Goal: Task Accomplishment & Management: Use online tool/utility

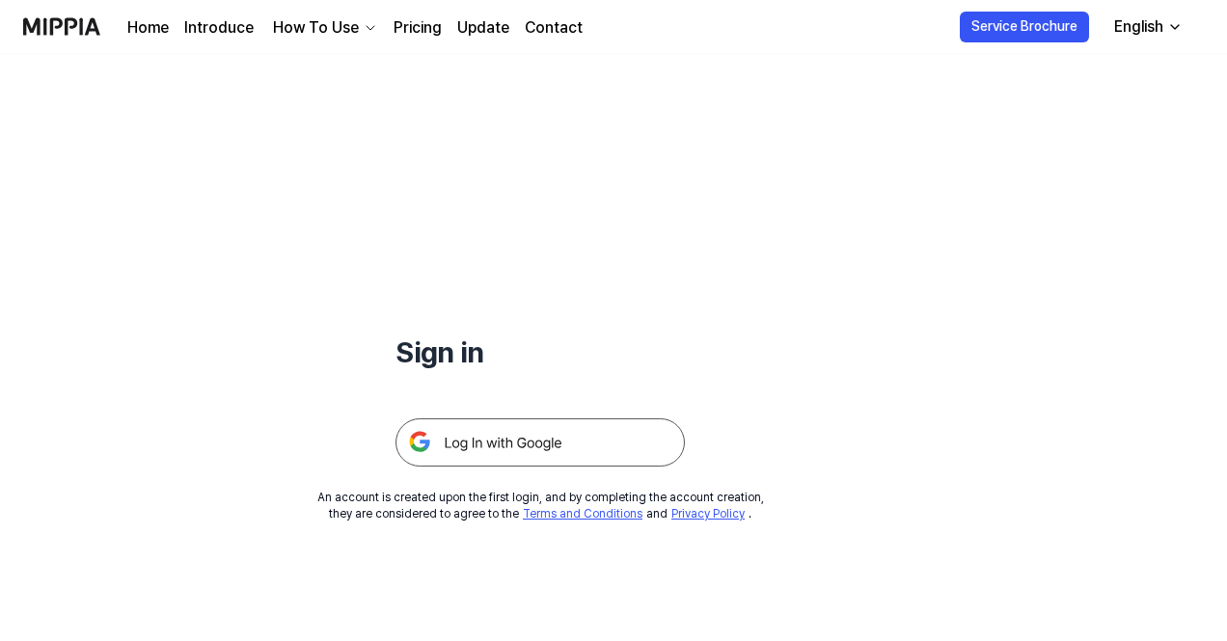
click at [488, 434] on img at bounding box center [539, 443] width 289 height 48
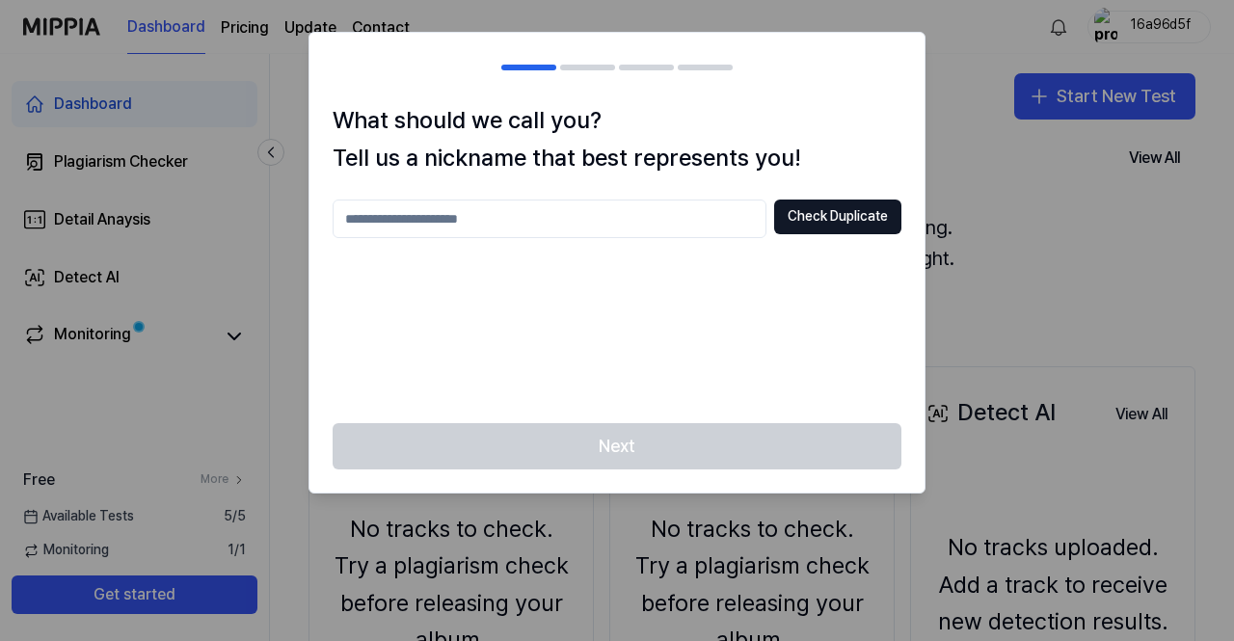
click at [552, 226] on input "text" at bounding box center [550, 219] width 434 height 39
type input "**********"
click at [790, 225] on button "Check Duplicate" at bounding box center [837, 217] width 127 height 35
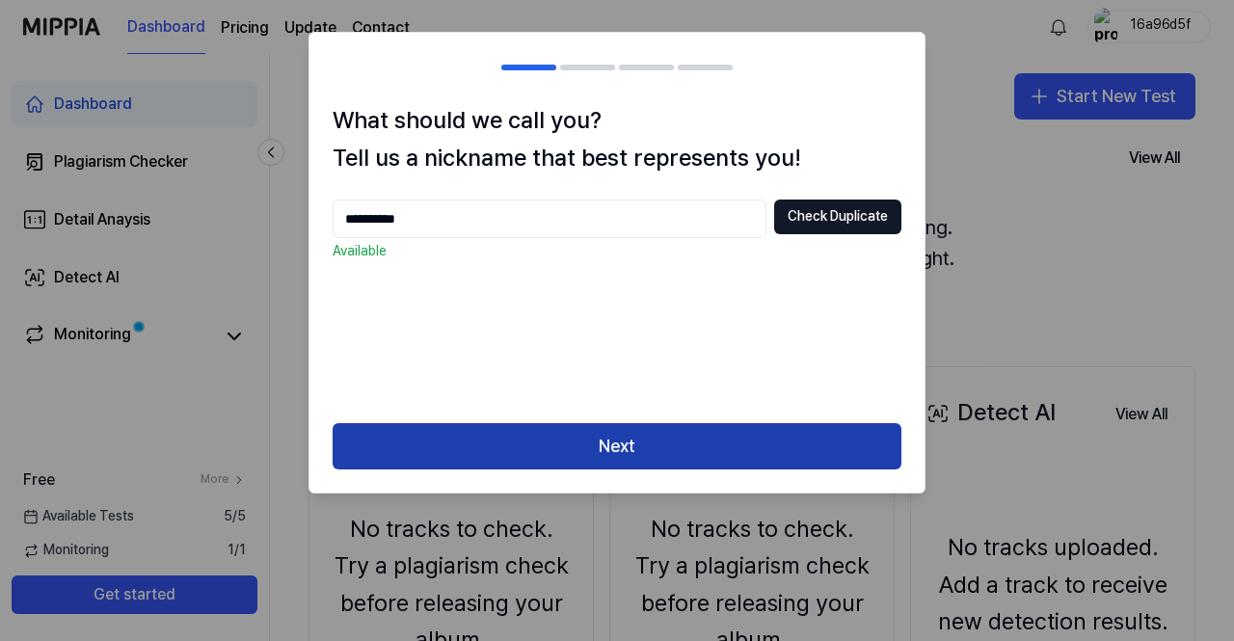
click at [691, 427] on button "Next" at bounding box center [617, 446] width 569 height 46
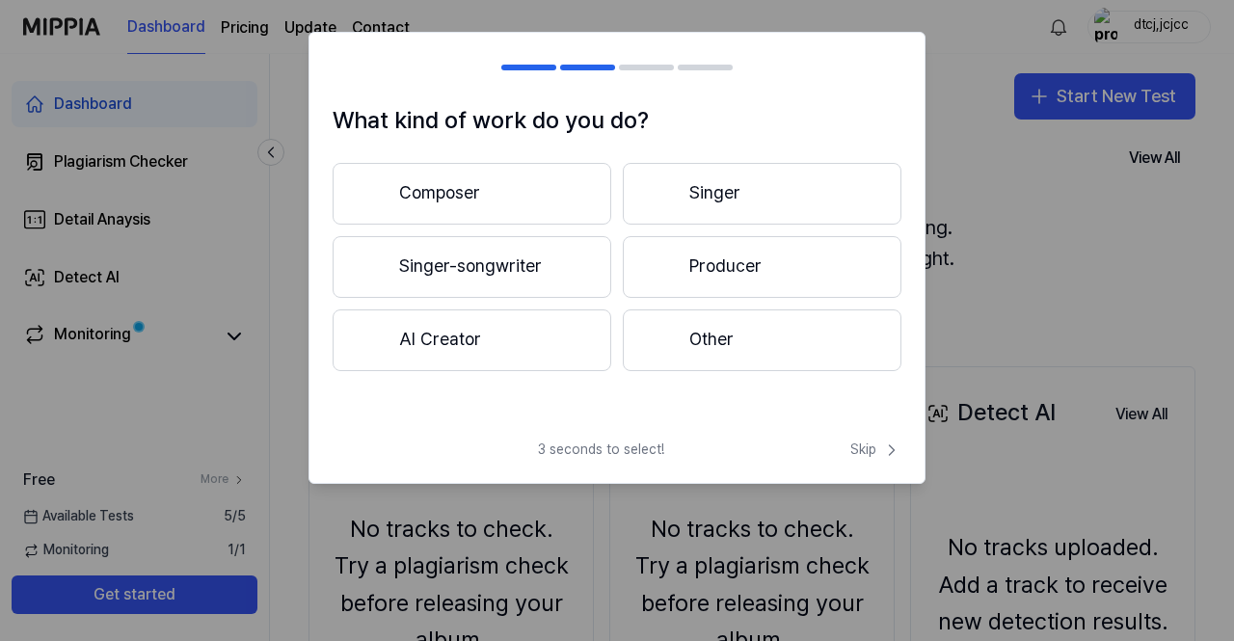
click at [757, 203] on button "Singer" at bounding box center [762, 194] width 279 height 62
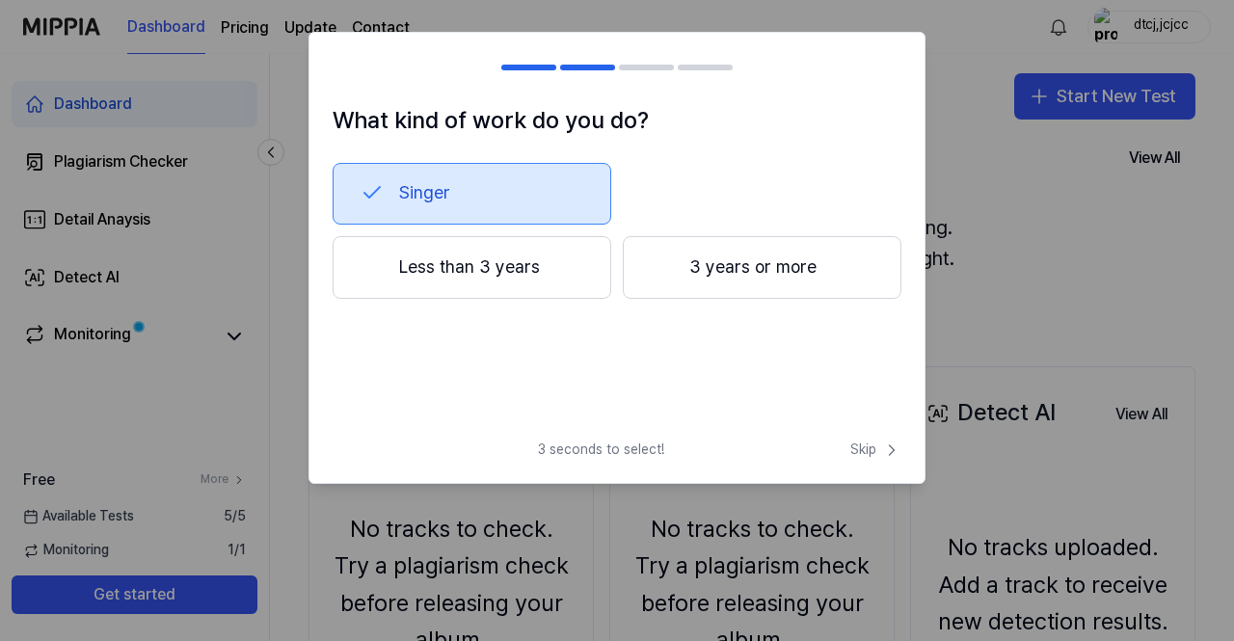
click at [673, 260] on div at bounding box center [662, 267] width 23 height 23
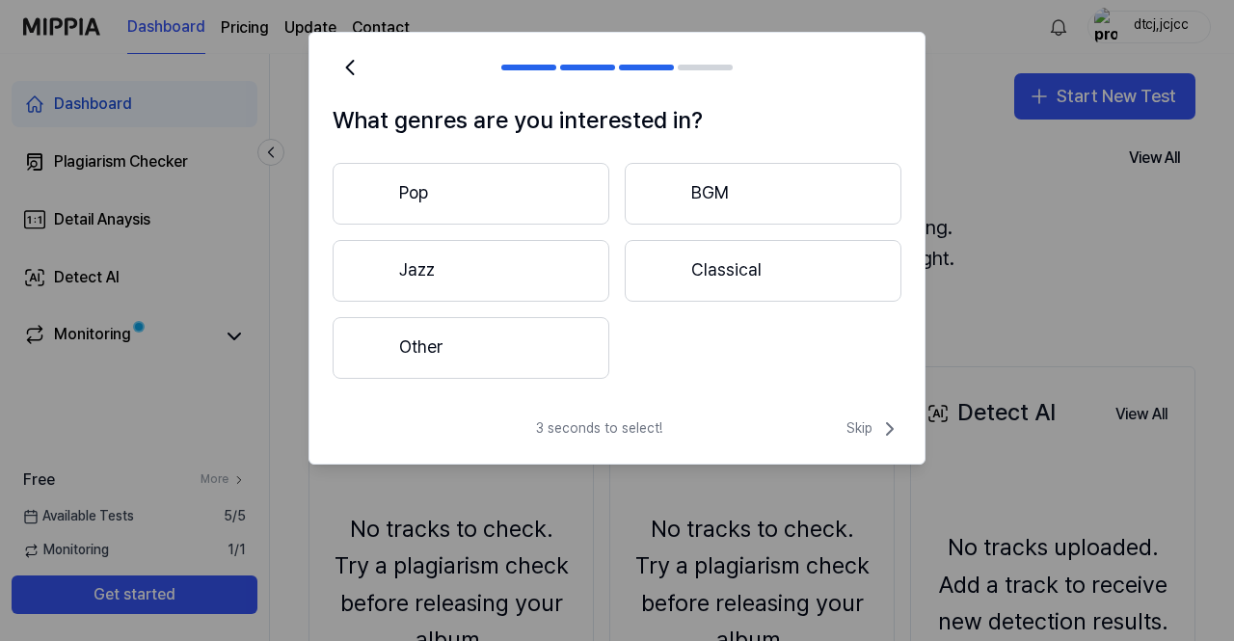
click at [515, 338] on button "Other" at bounding box center [471, 348] width 277 height 62
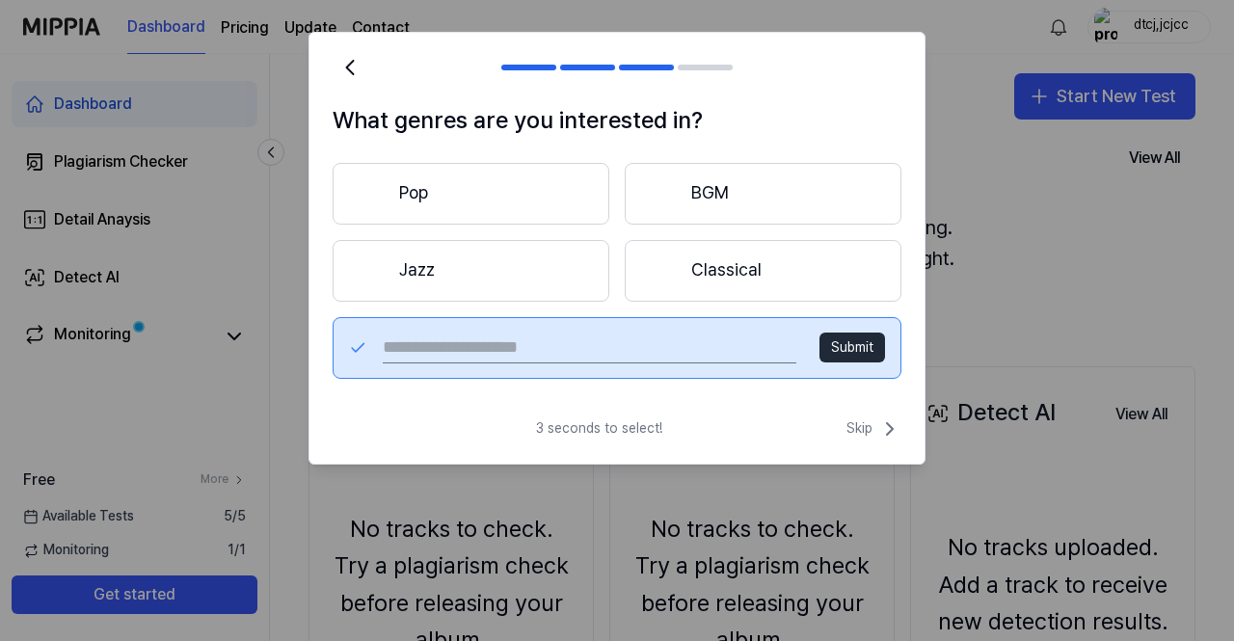
click at [685, 321] on div "Submit" at bounding box center [617, 348] width 569 height 62
click at [677, 348] on input "text" at bounding box center [590, 348] width 414 height 31
type input "**********"
click at [846, 344] on button "Submit" at bounding box center [853, 348] width 66 height 31
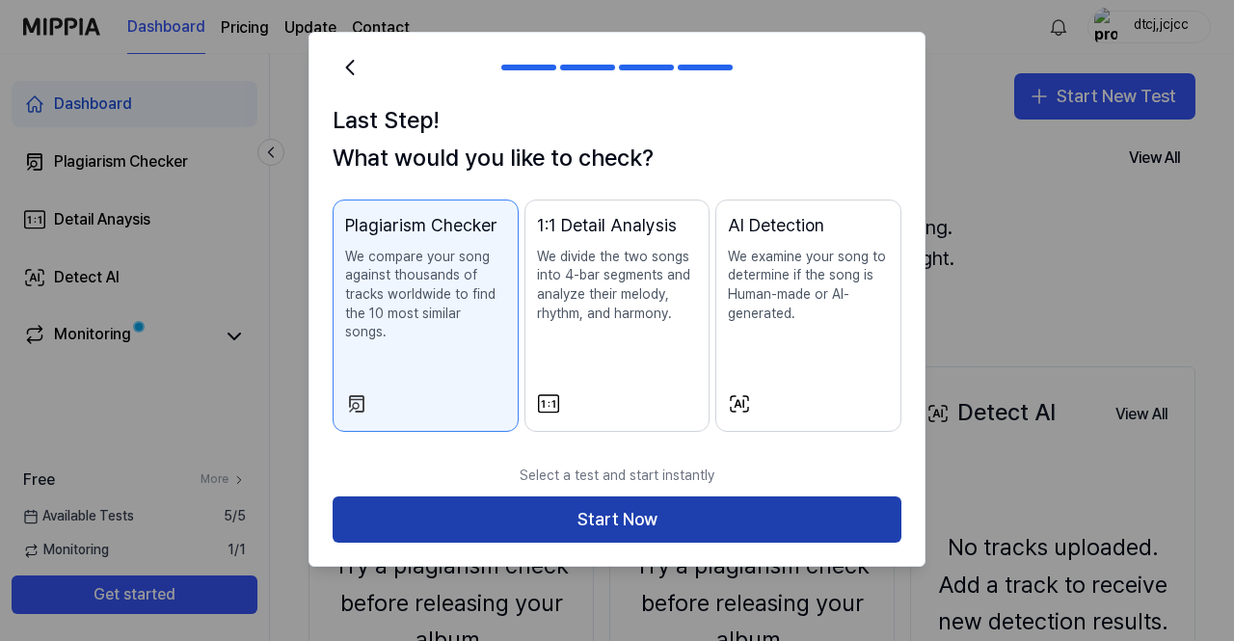
click at [609, 516] on button "Start Now" at bounding box center [617, 520] width 569 height 46
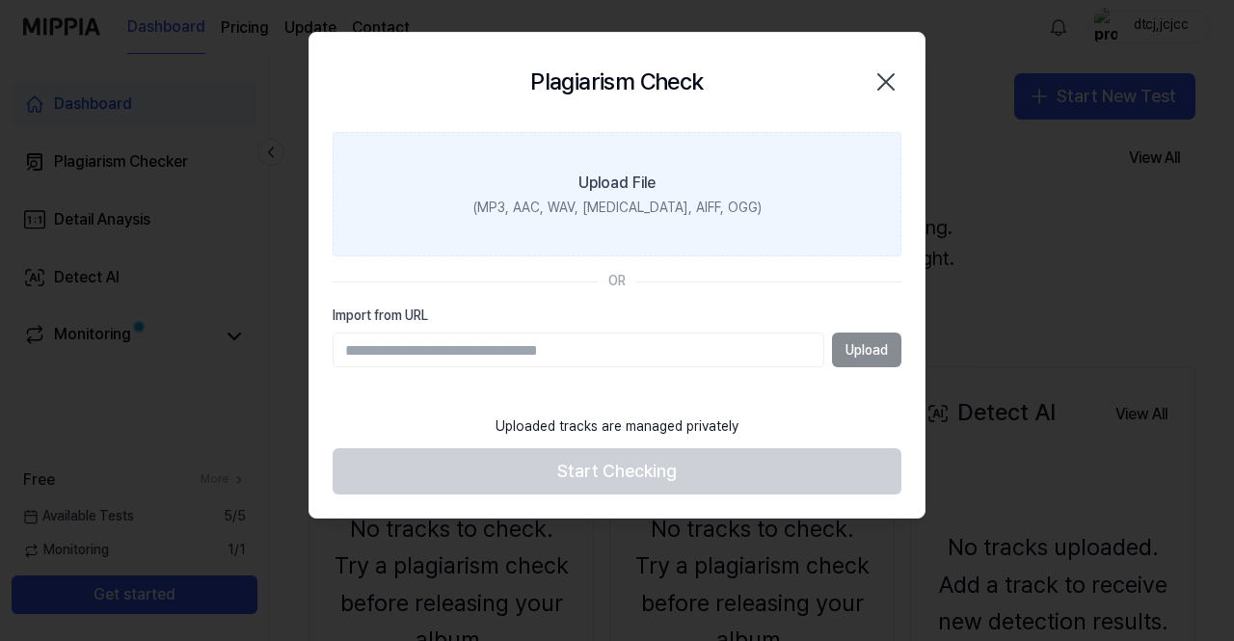
click at [605, 196] on label "Upload File (MP3, AAC, WAV, FLAC, AIFF, OGG)" at bounding box center [617, 194] width 569 height 125
click at [0, 0] on input "Upload File (MP3, AAC, WAV, FLAC, AIFF, OGG)" at bounding box center [0, 0] width 0 height 0
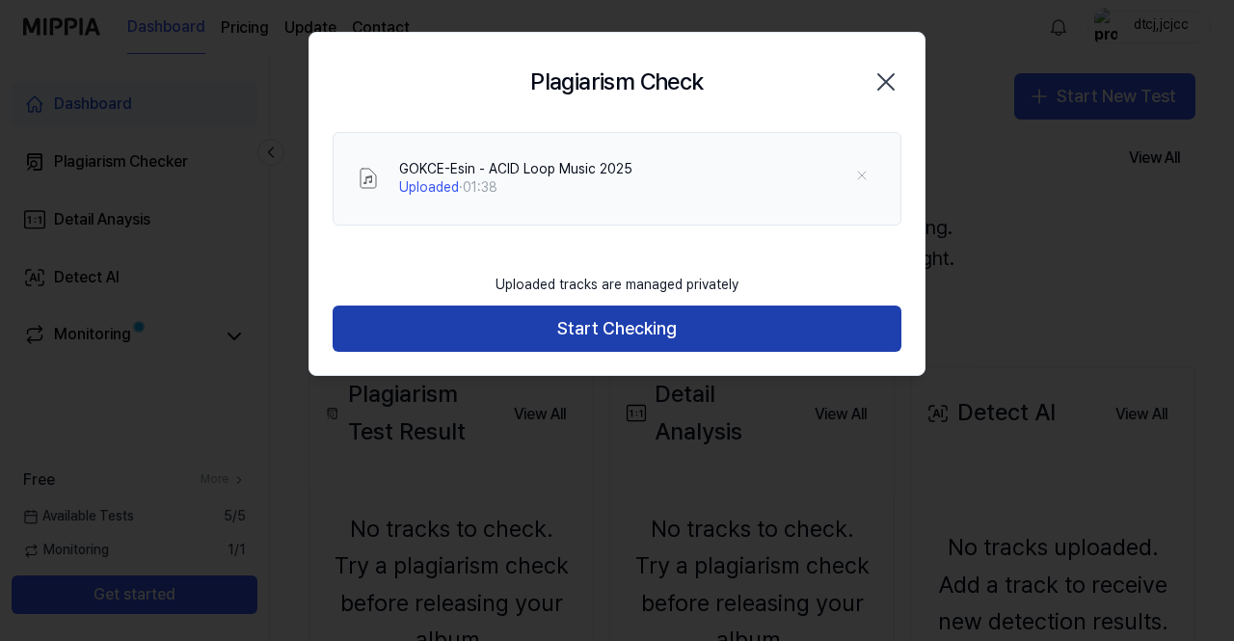
click at [592, 330] on button "Start Checking" at bounding box center [617, 329] width 569 height 46
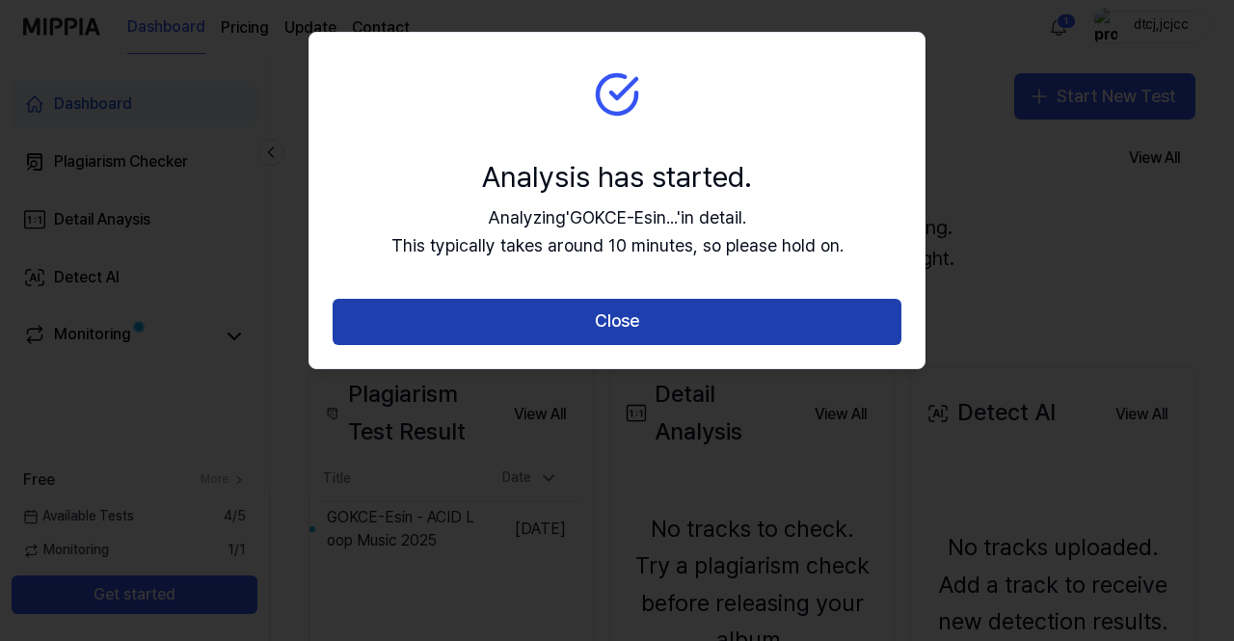
click at [590, 312] on button "Close" at bounding box center [617, 322] width 569 height 46
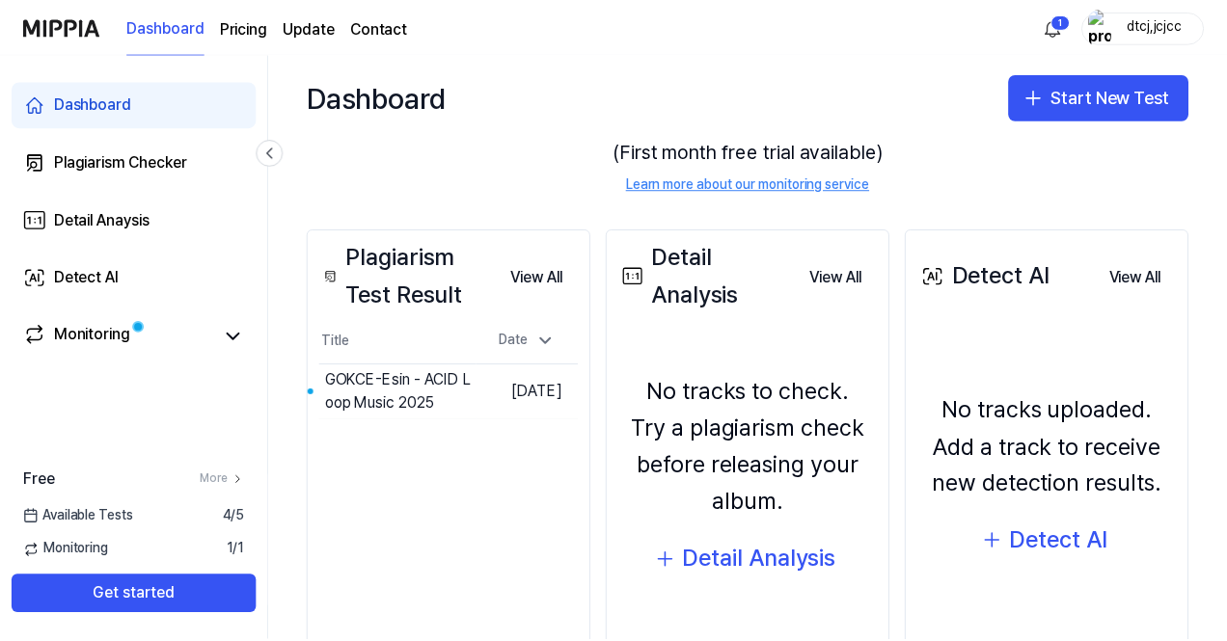
scroll to position [106, 0]
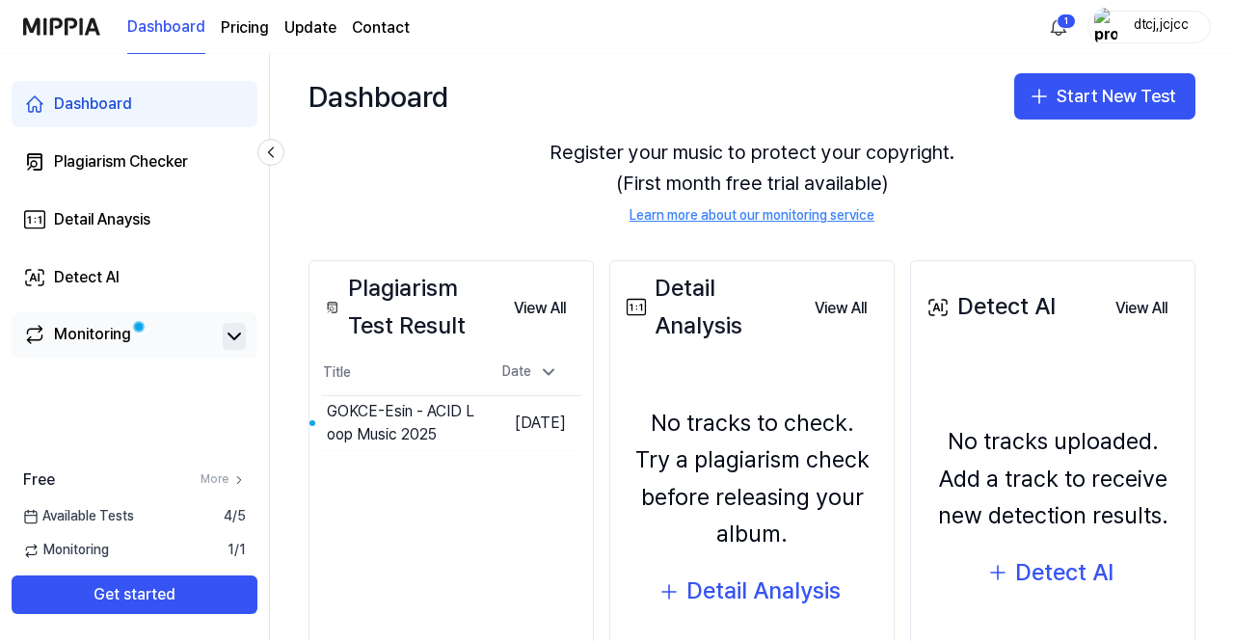
click at [224, 331] on icon at bounding box center [234, 336] width 23 height 23
click at [208, 330] on link "Monitoring" at bounding box center [119, 336] width 192 height 27
click at [216, 334] on div "Monitoring" at bounding box center [134, 336] width 223 height 27
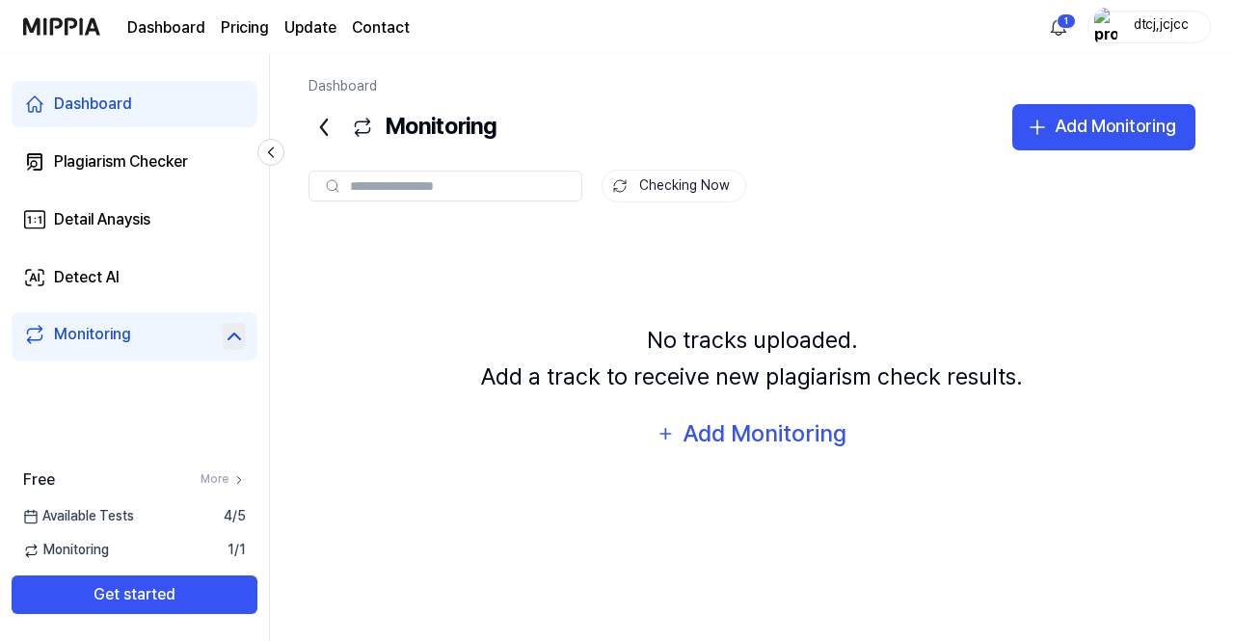
click at [237, 315] on div "Monitoring" at bounding box center [135, 336] width 246 height 48
click at [237, 331] on icon at bounding box center [234, 336] width 23 height 23
click at [158, 217] on link "Detail Anaysis" at bounding box center [135, 220] width 246 height 46
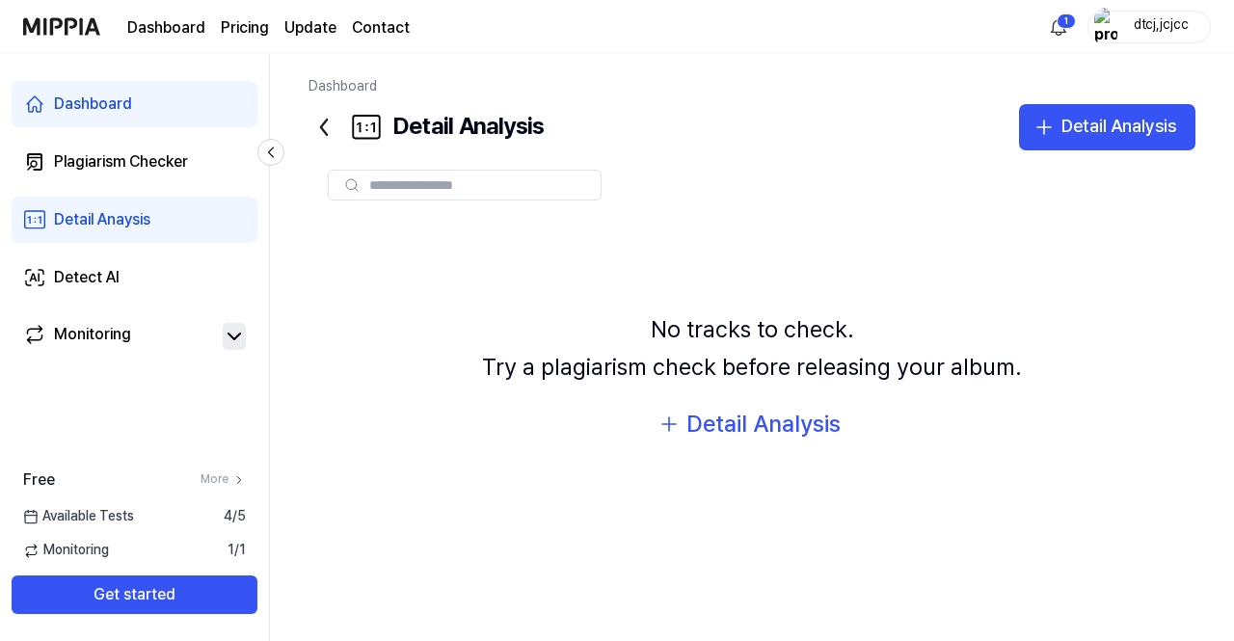
click at [137, 125] on link "Dashboard" at bounding box center [135, 104] width 246 height 46
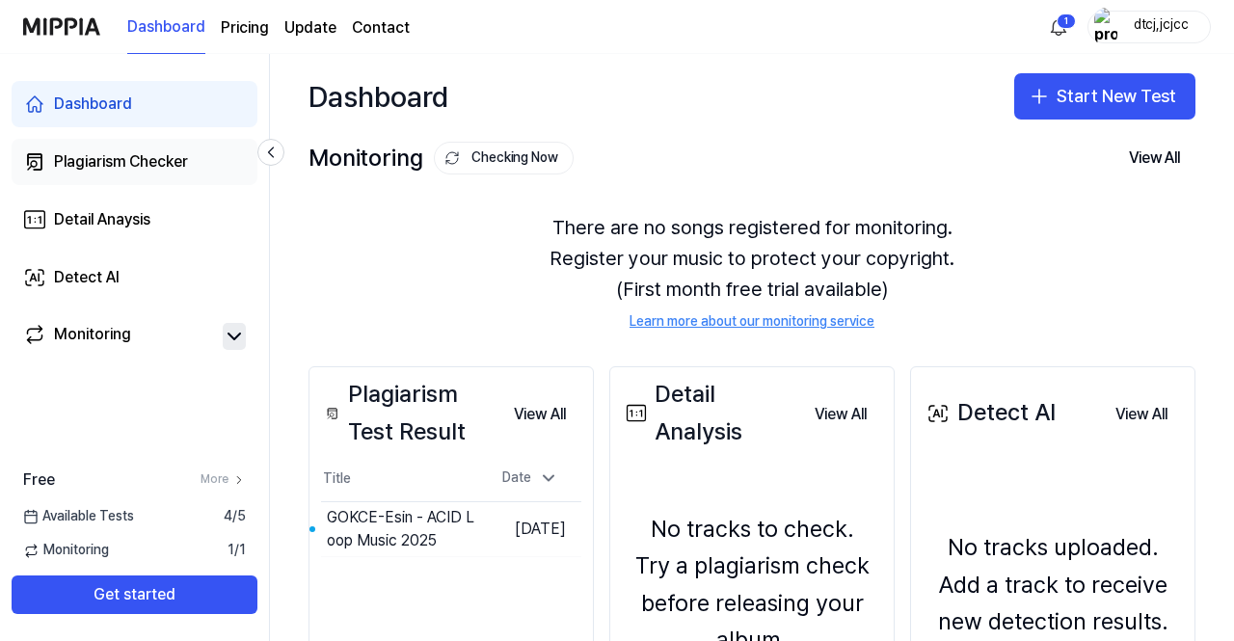
click at [141, 150] on div "Plagiarism Checker" at bounding box center [121, 161] width 134 height 23
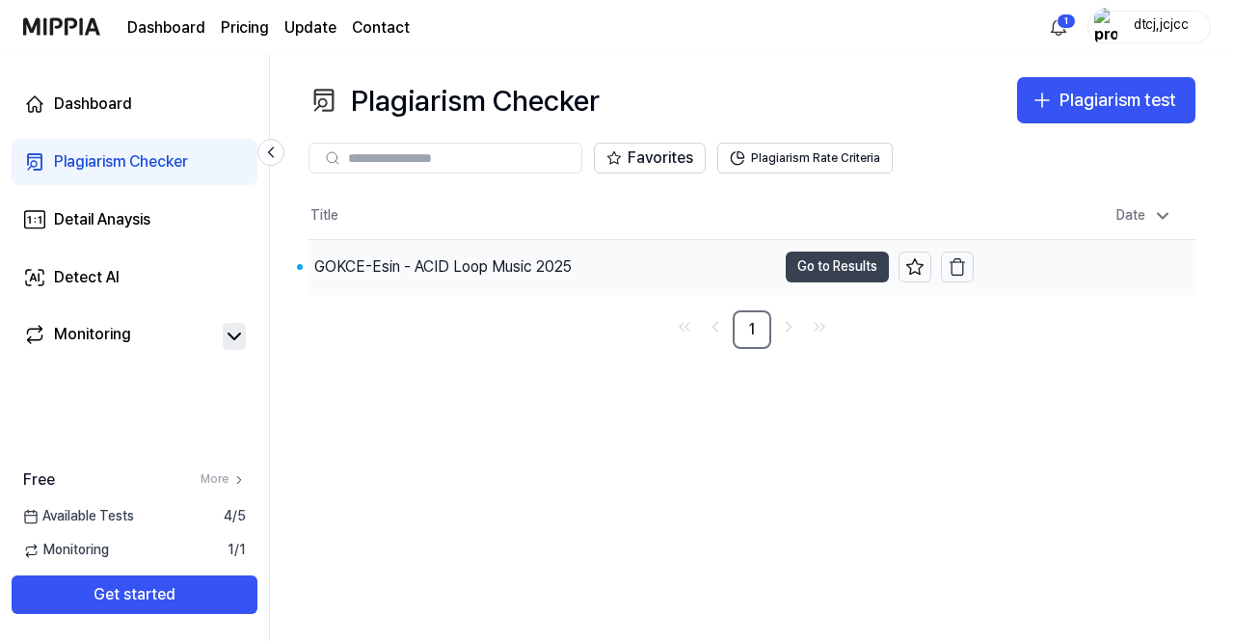
click at [842, 259] on button "Go to Results" at bounding box center [837, 267] width 103 height 31
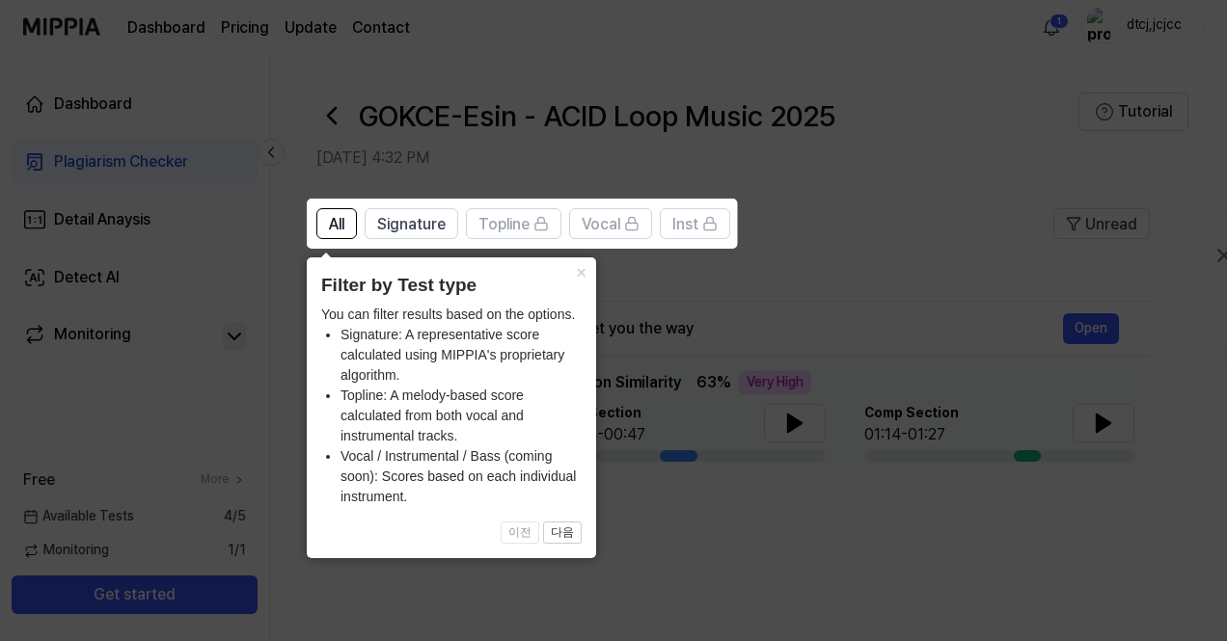
click at [727, 286] on icon at bounding box center [617, 320] width 1234 height 641
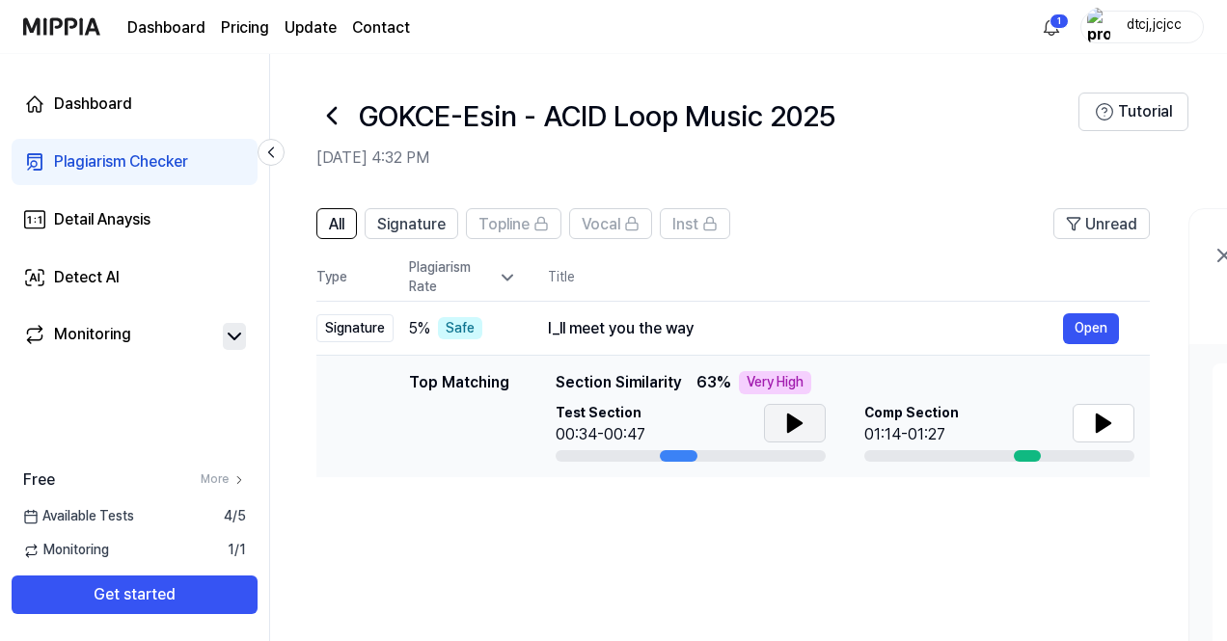
click at [792, 423] on icon at bounding box center [795, 423] width 14 height 17
click at [659, 460] on div at bounding box center [690, 456] width 270 height 12
click at [660, 458] on div at bounding box center [679, 456] width 39 height 12
click at [665, 458] on div at bounding box center [679, 456] width 39 height 12
click at [670, 462] on td "Top Matching Top Matching Section Similarity 63 % Very High Test Section 00:34-…" at bounding box center [732, 417] width 833 height 122
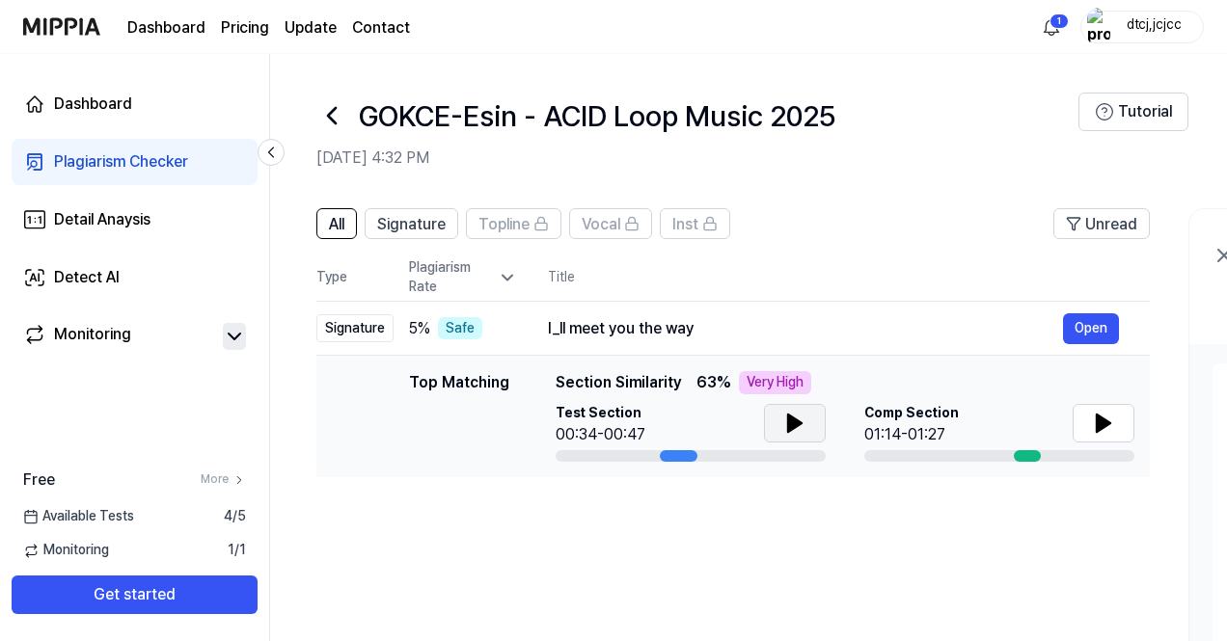
click at [660, 457] on div at bounding box center [679, 456] width 39 height 12
click at [808, 433] on button at bounding box center [795, 423] width 62 height 39
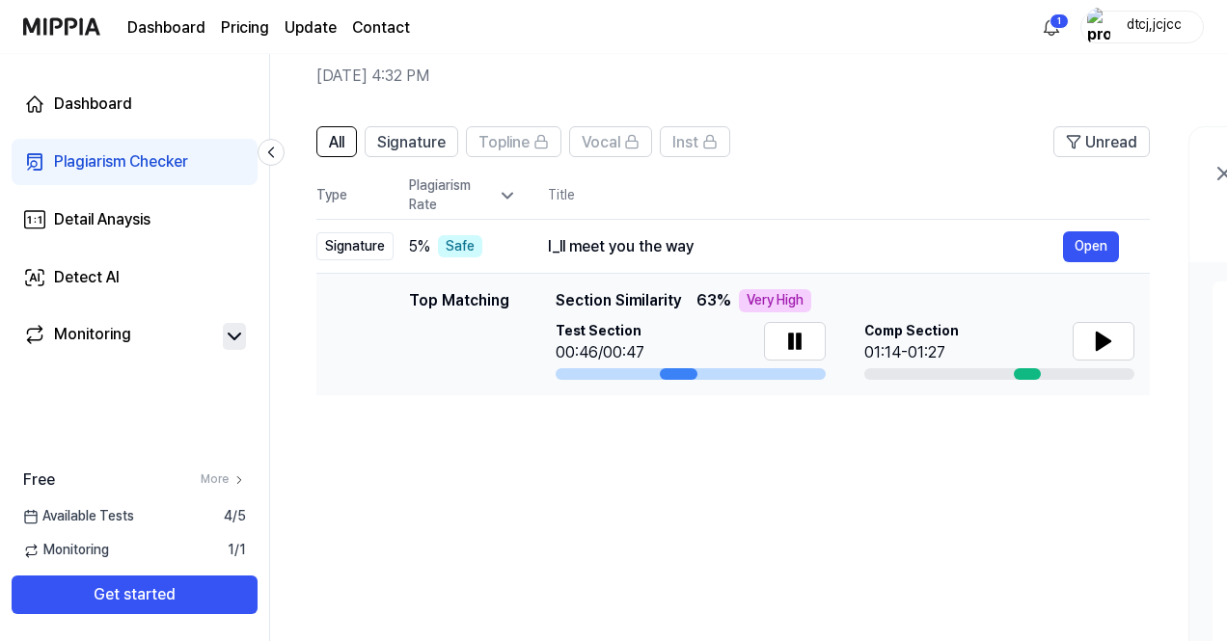
scroll to position [73, 0]
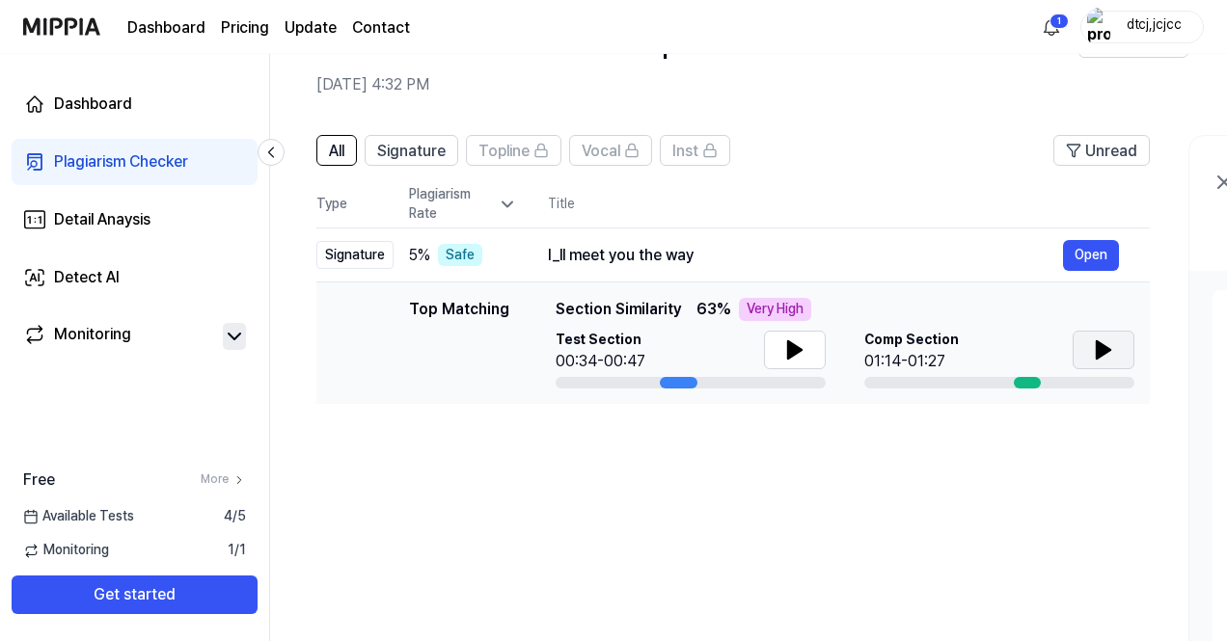
click at [1110, 360] on icon at bounding box center [1103, 349] width 23 height 23
click at [1016, 389] on td "Top Matching Top Matching Section Similarity 63 % Very High Test Section 00:34-…" at bounding box center [732, 344] width 833 height 122
click at [1015, 377] on div at bounding box center [999, 383] width 270 height 12
drag, startPoint x: 708, startPoint y: 310, endPoint x: 754, endPoint y: 311, distance: 46.3
click at [754, 311] on span "63 % Very High" at bounding box center [753, 309] width 115 height 23
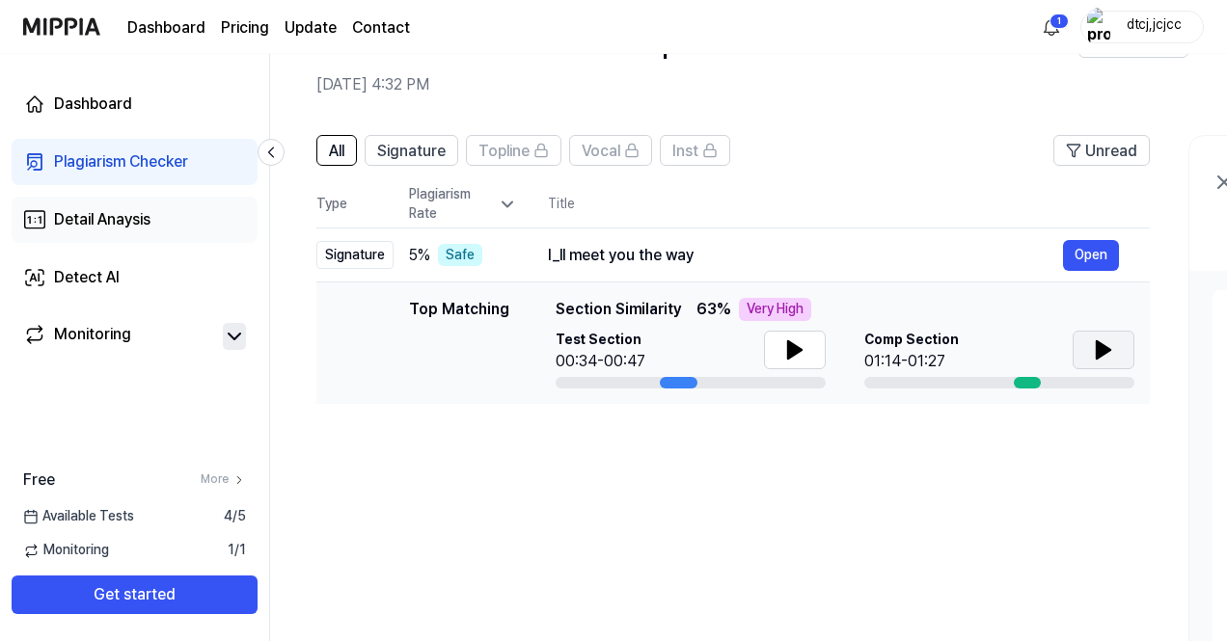
click at [141, 226] on div "Detail Anaysis" at bounding box center [102, 219] width 96 height 23
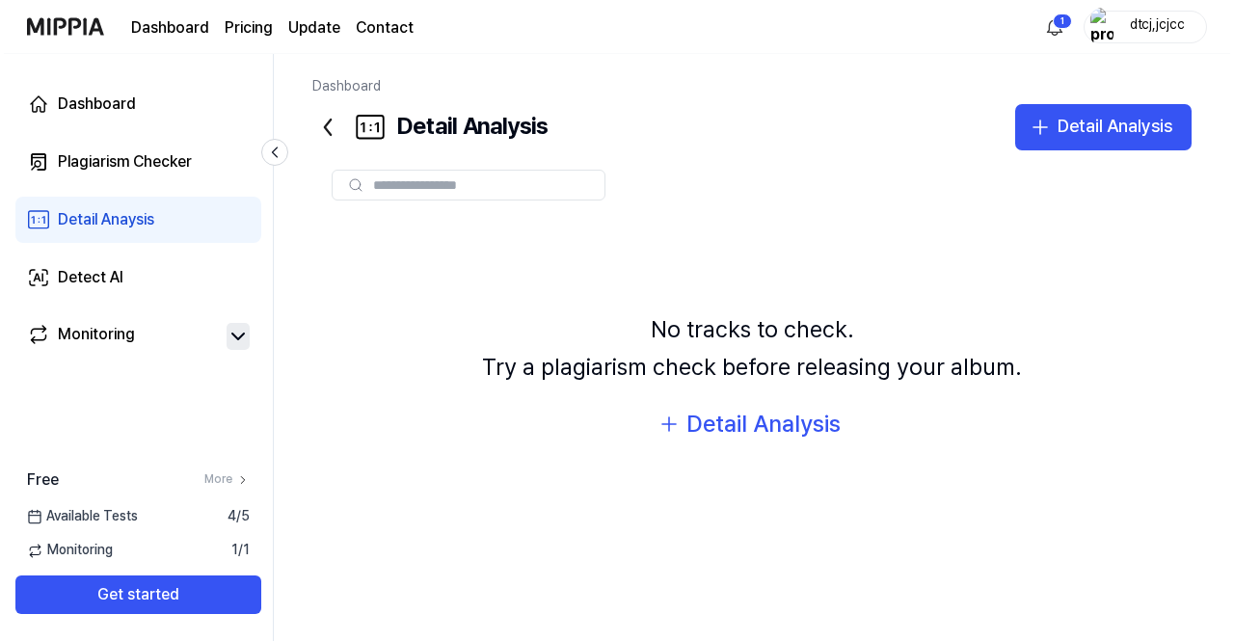
scroll to position [0, 0]
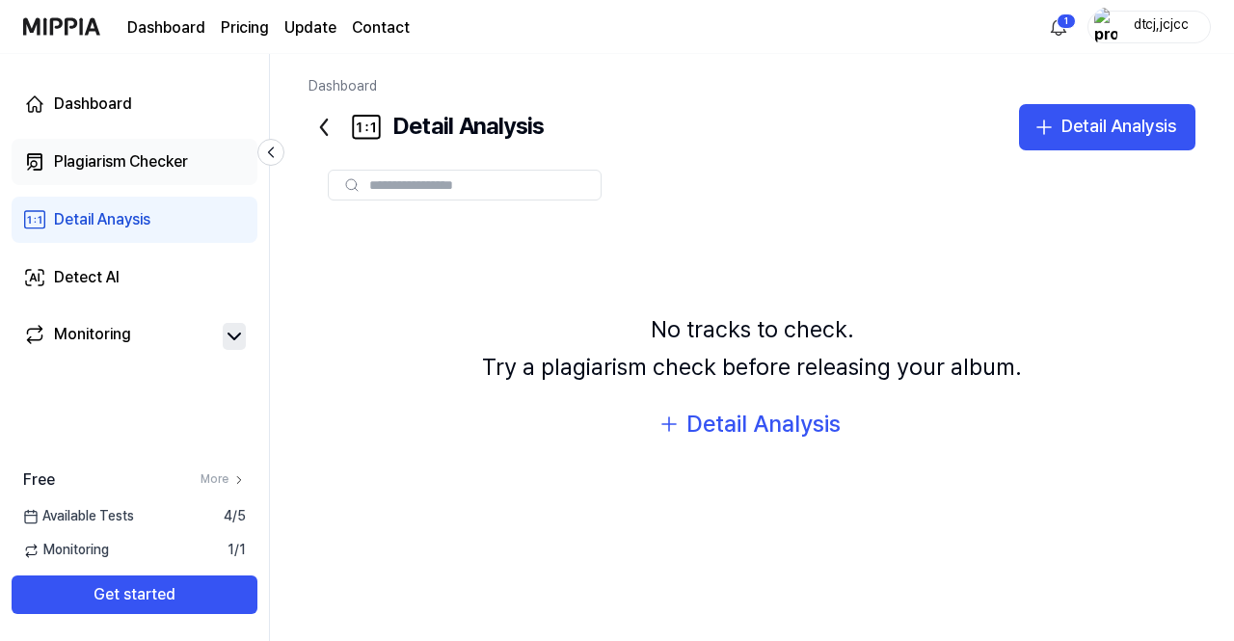
click at [125, 159] on div "Plagiarism Checker" at bounding box center [121, 161] width 134 height 23
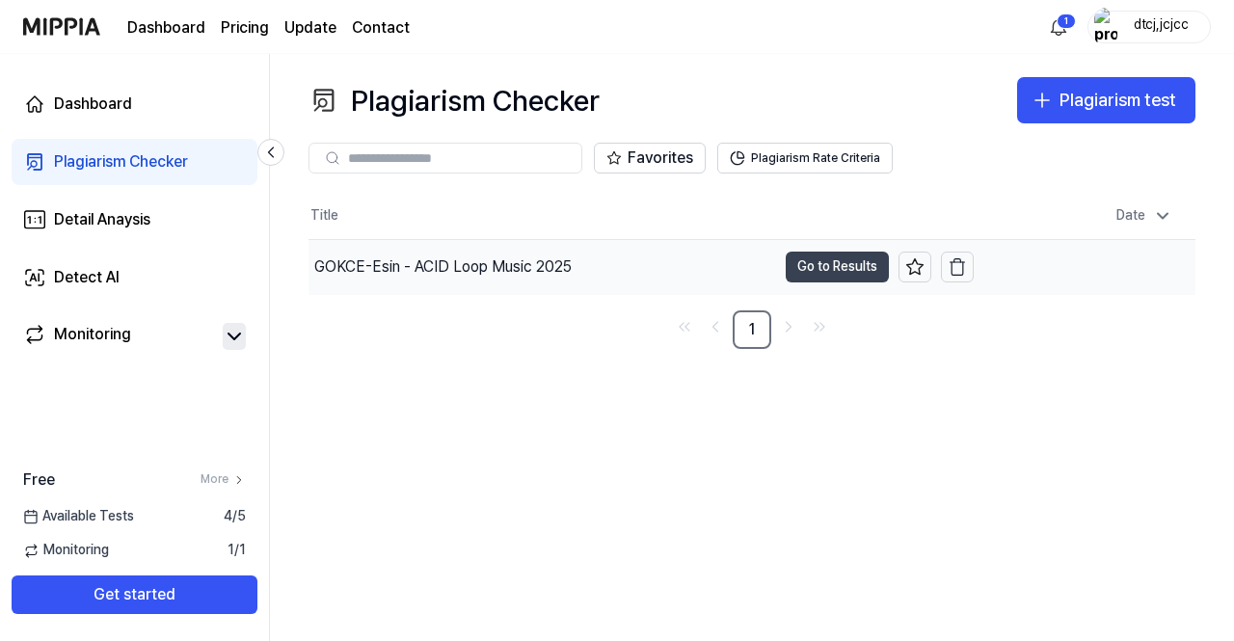
click at [810, 263] on button "Go to Results" at bounding box center [837, 267] width 103 height 31
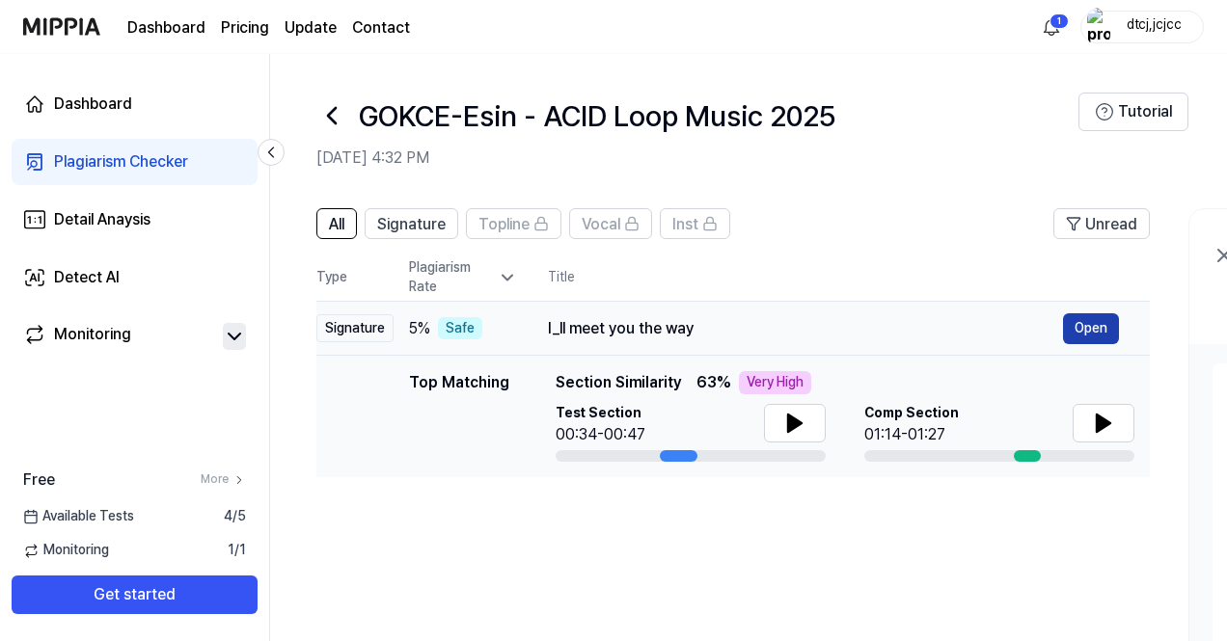
click at [1096, 320] on button "Open" at bounding box center [1091, 328] width 56 height 31
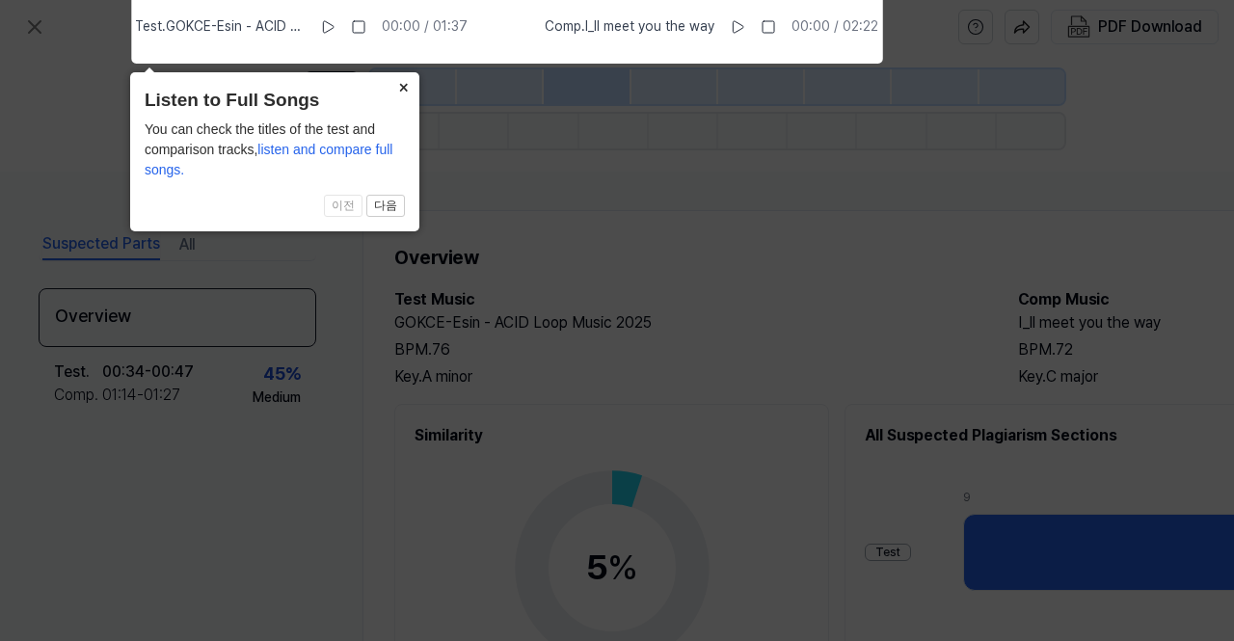
click at [409, 82] on button "×" at bounding box center [404, 85] width 31 height 27
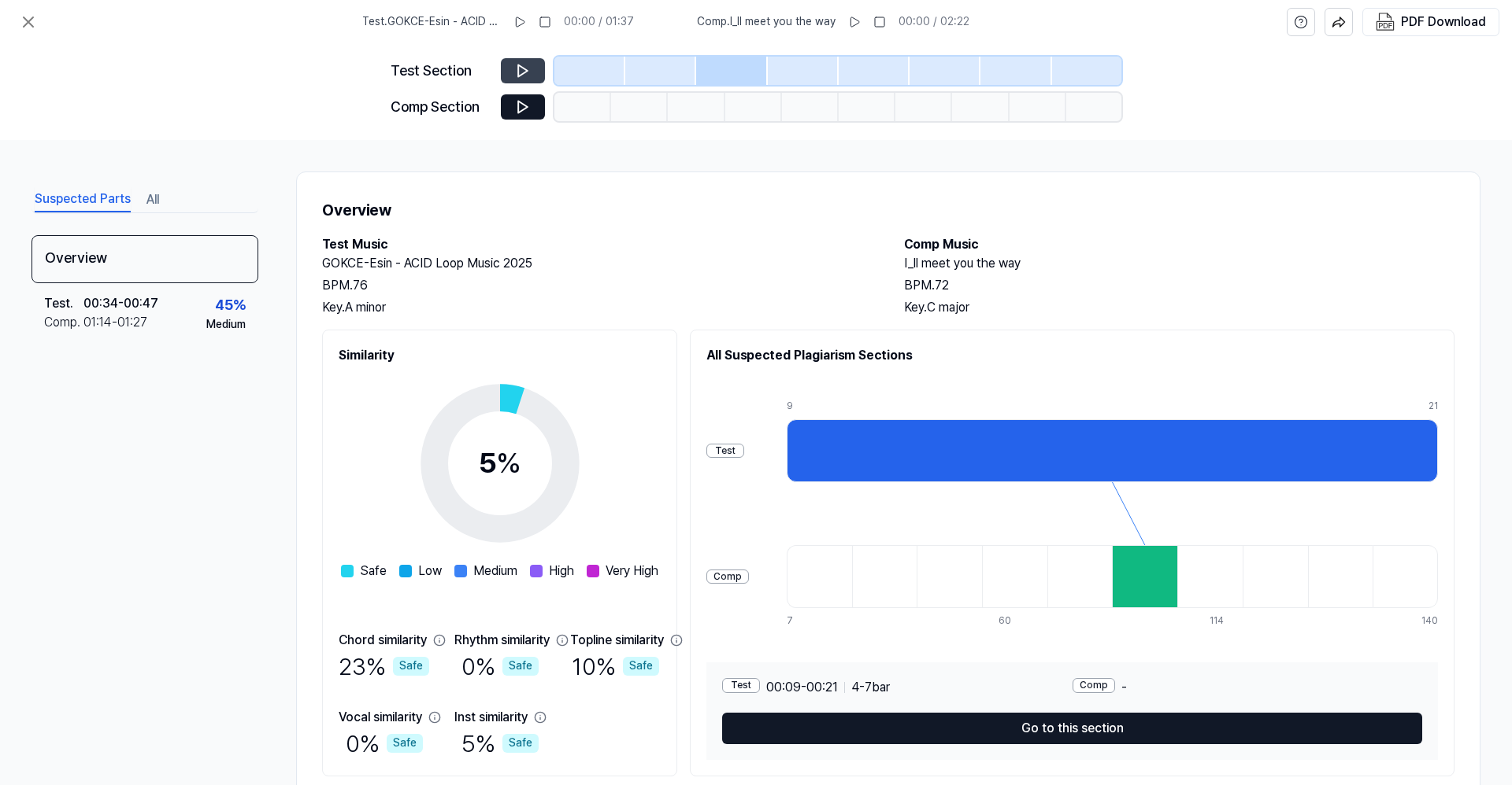
click at [522, 58] on button at bounding box center [523, 70] width 44 height 25
click at [531, 72] on button at bounding box center [523, 70] width 44 height 25
drag, startPoint x: 519, startPoint y: 462, endPoint x: 529, endPoint y: 461, distance: 10.0
click at [521, 461] on div "5 %" at bounding box center [500, 463] width 42 height 42
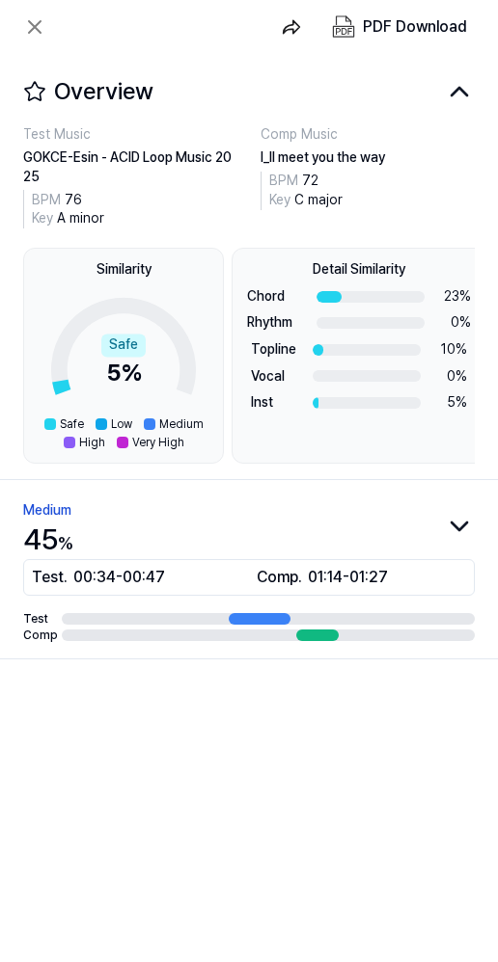
click at [123, 371] on div "Safe 5 %" at bounding box center [123, 361] width 44 height 55
click at [111, 373] on div "Safe 5 %" at bounding box center [123, 361] width 44 height 55
drag, startPoint x: 111, startPoint y: 373, endPoint x: 135, endPoint y: 375, distance: 24.2
click at [135, 375] on div "Safe 5 %" at bounding box center [123, 361] width 44 height 55
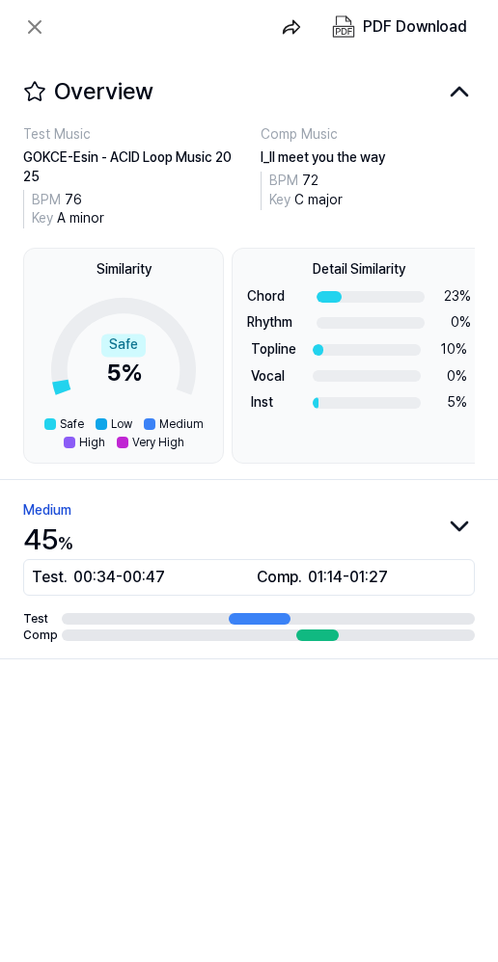
drag, startPoint x: 109, startPoint y: 357, endPoint x: 87, endPoint y: 365, distance: 23.8
click at [87, 365] on icon at bounding box center [123, 348] width 145 height 106
drag, startPoint x: 107, startPoint y: 371, endPoint x: 138, endPoint y: 382, distance: 32.6
click at [138, 382] on div "Safe 5 %" at bounding box center [123, 361] width 44 height 55
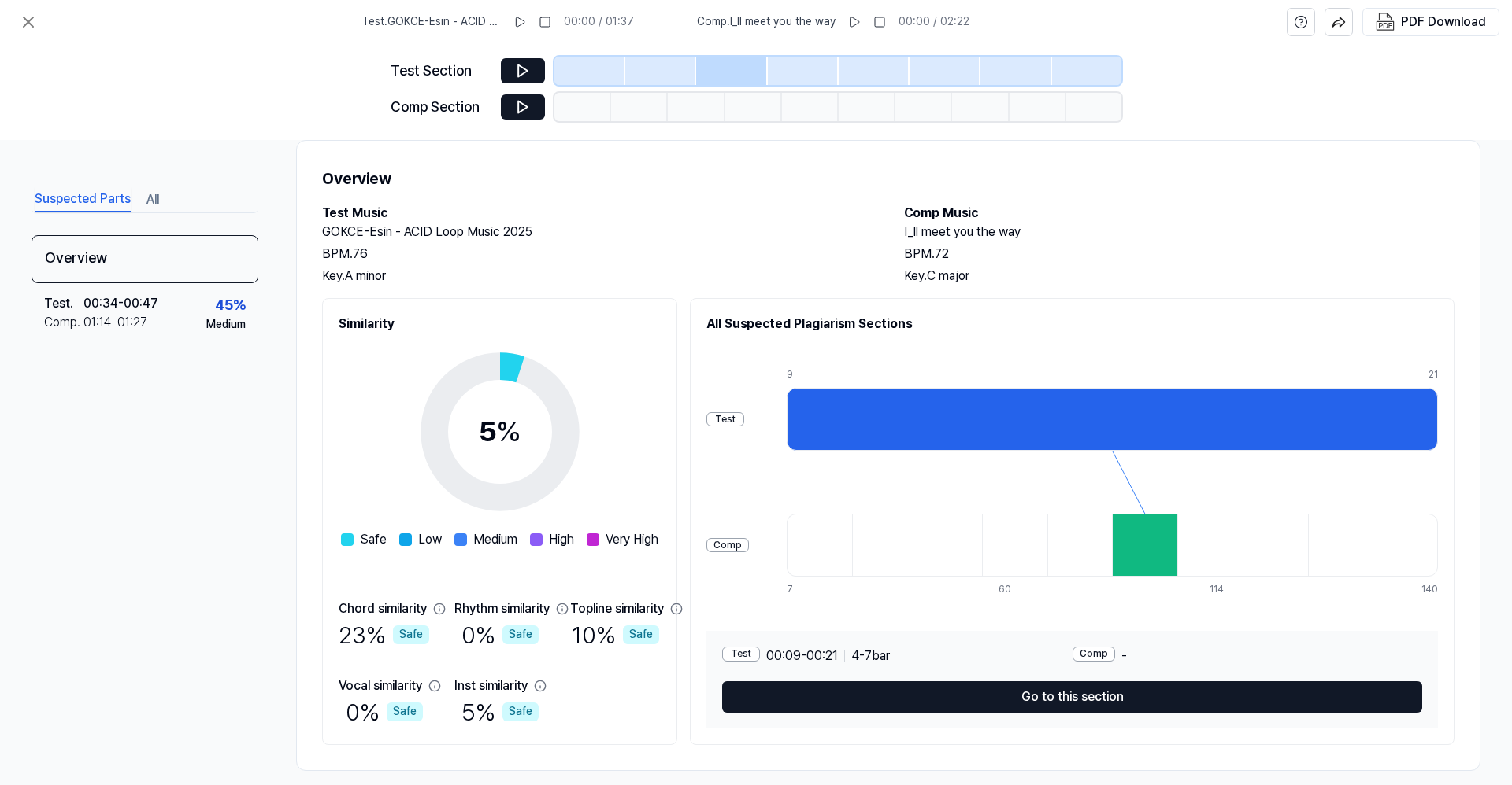
scroll to position [49, 0]
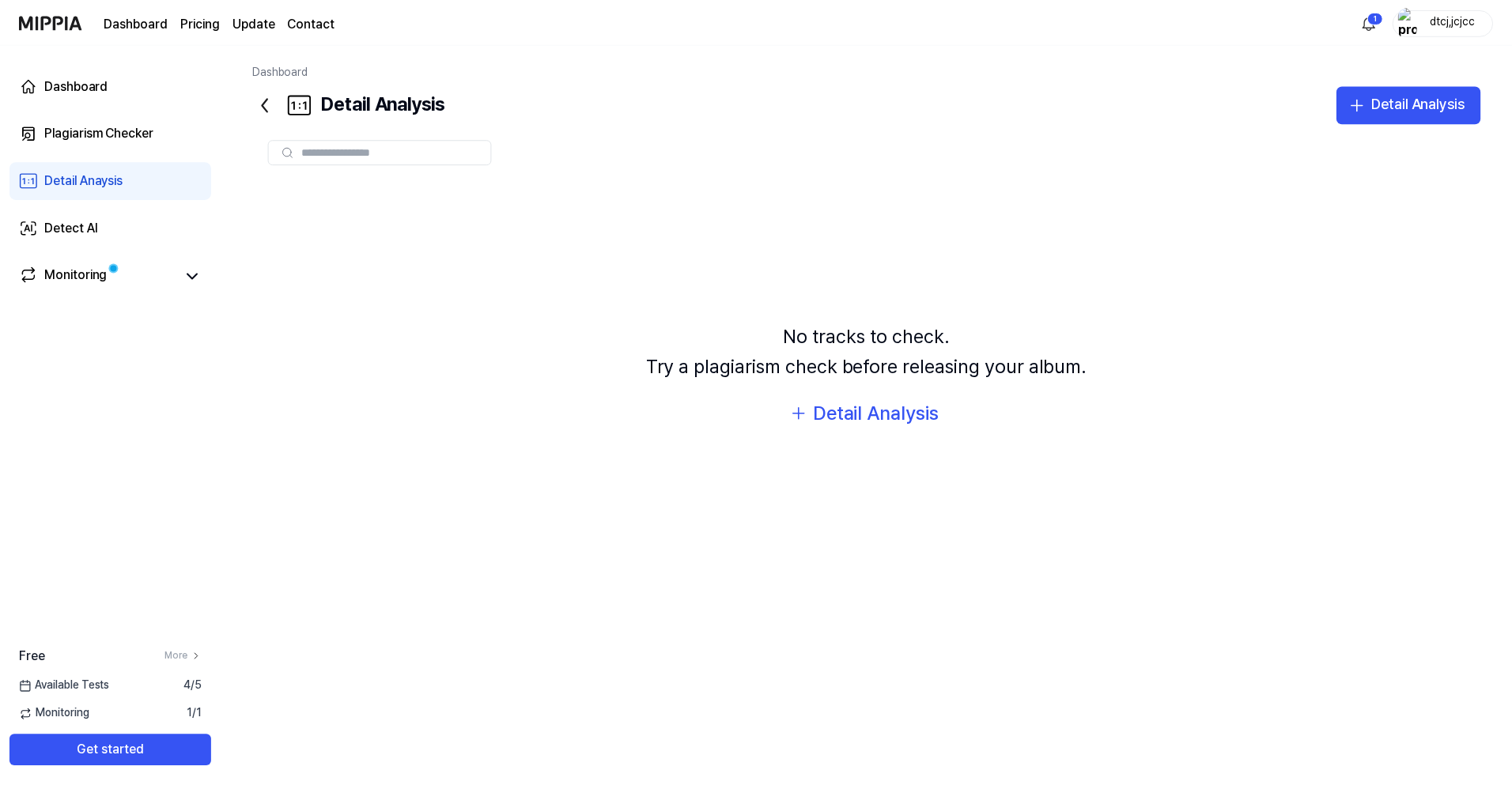
scroll to position [8, 0]
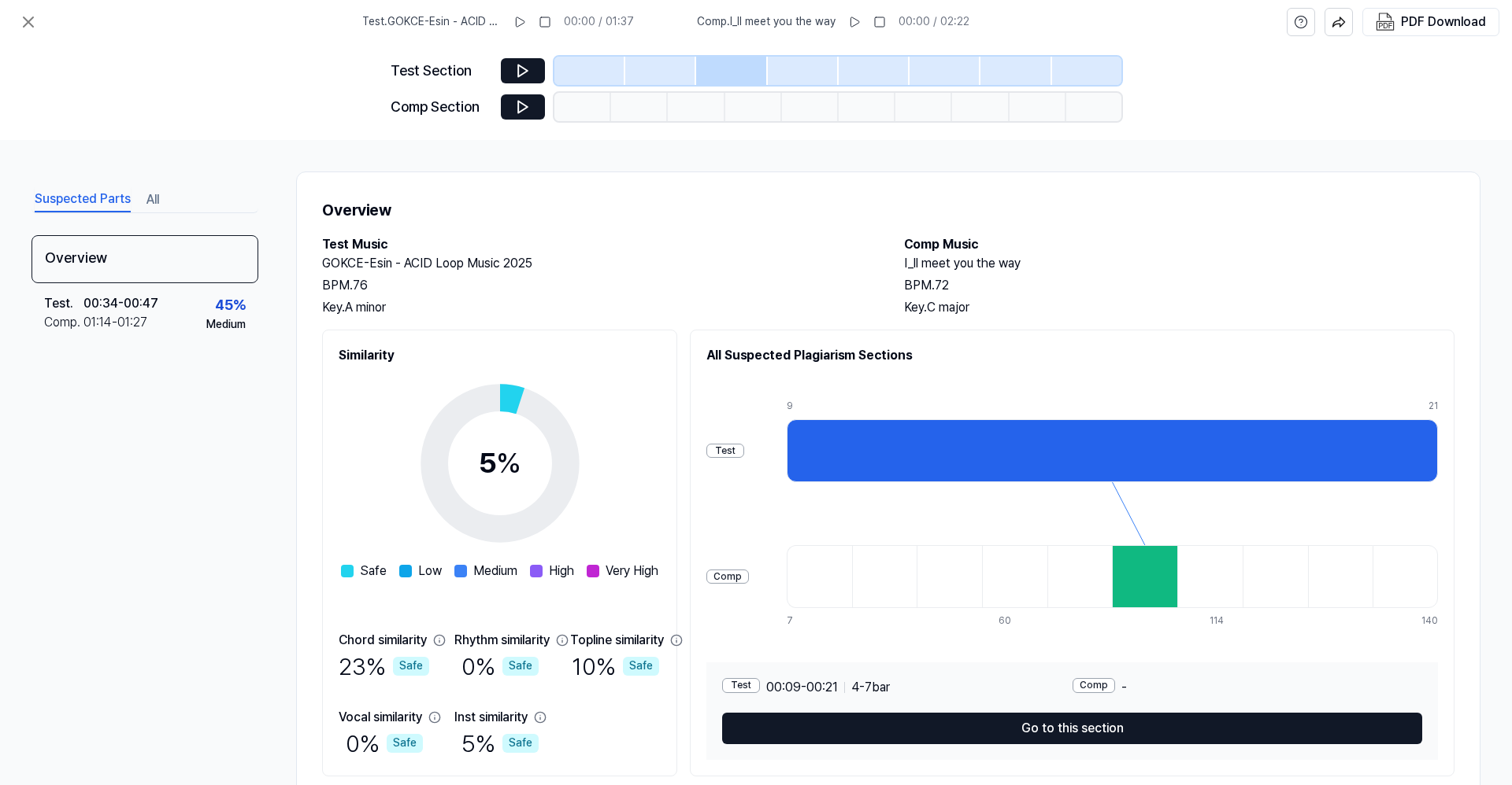
scroll to position [49, 0]
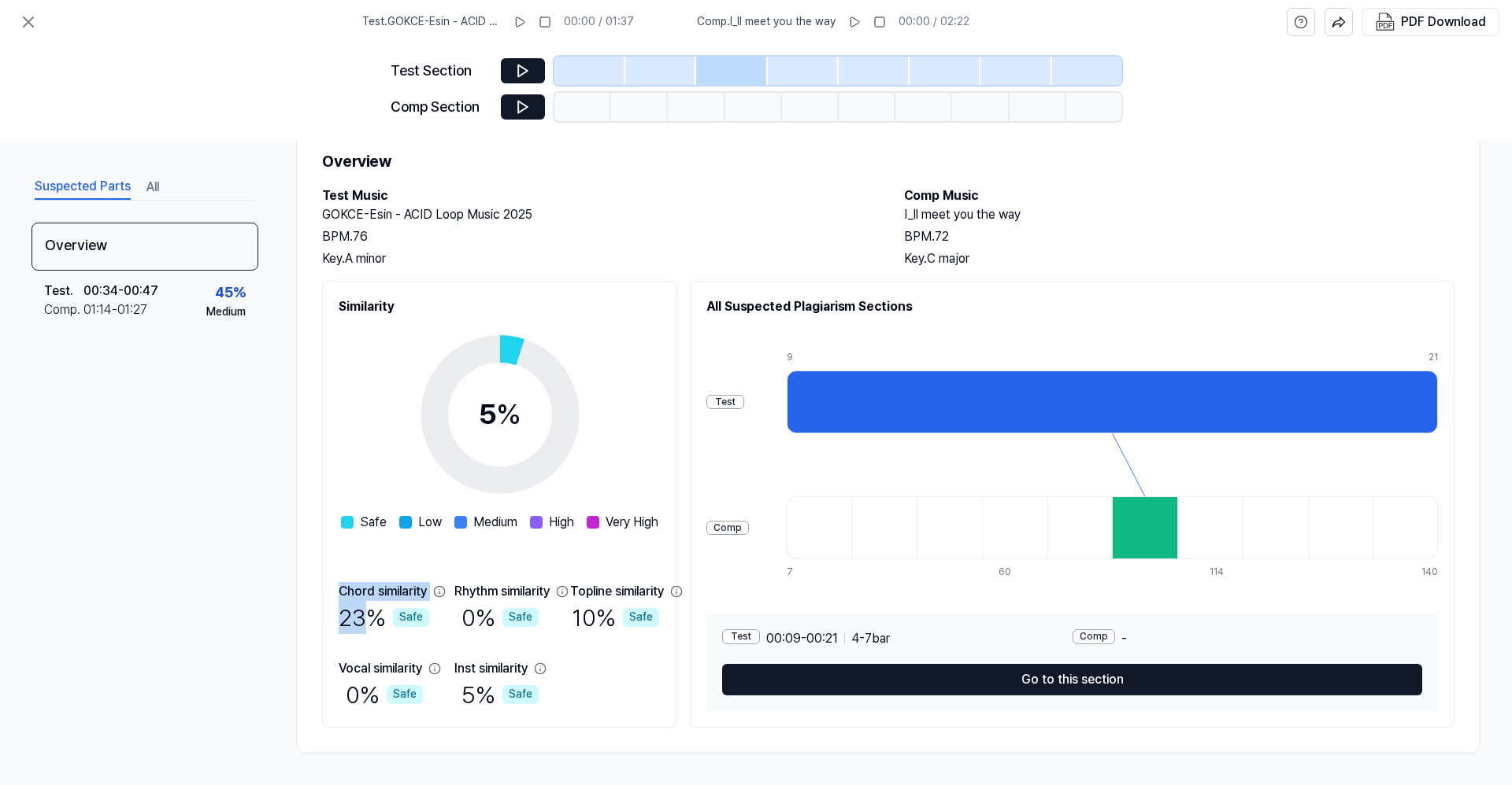
drag, startPoint x: 370, startPoint y: 624, endPoint x: 309, endPoint y: 608, distance: 63.1
click at [309, 608] on div "Overview Test Music GOKCE-Esin - ACID Loop Music 2025 BPM. 76 Key. A minor Comp…" at bounding box center [888, 437] width 1184 height 631
click at [402, 598] on div "Chord similarity" at bounding box center [383, 592] width 88 height 19
click at [562, 220] on h2 "GOKCE-Esin - ACID Loop Music 2025" at bounding box center [597, 215] width 550 height 19
click at [521, 421] on div "5 %" at bounding box center [500, 415] width 42 height 42
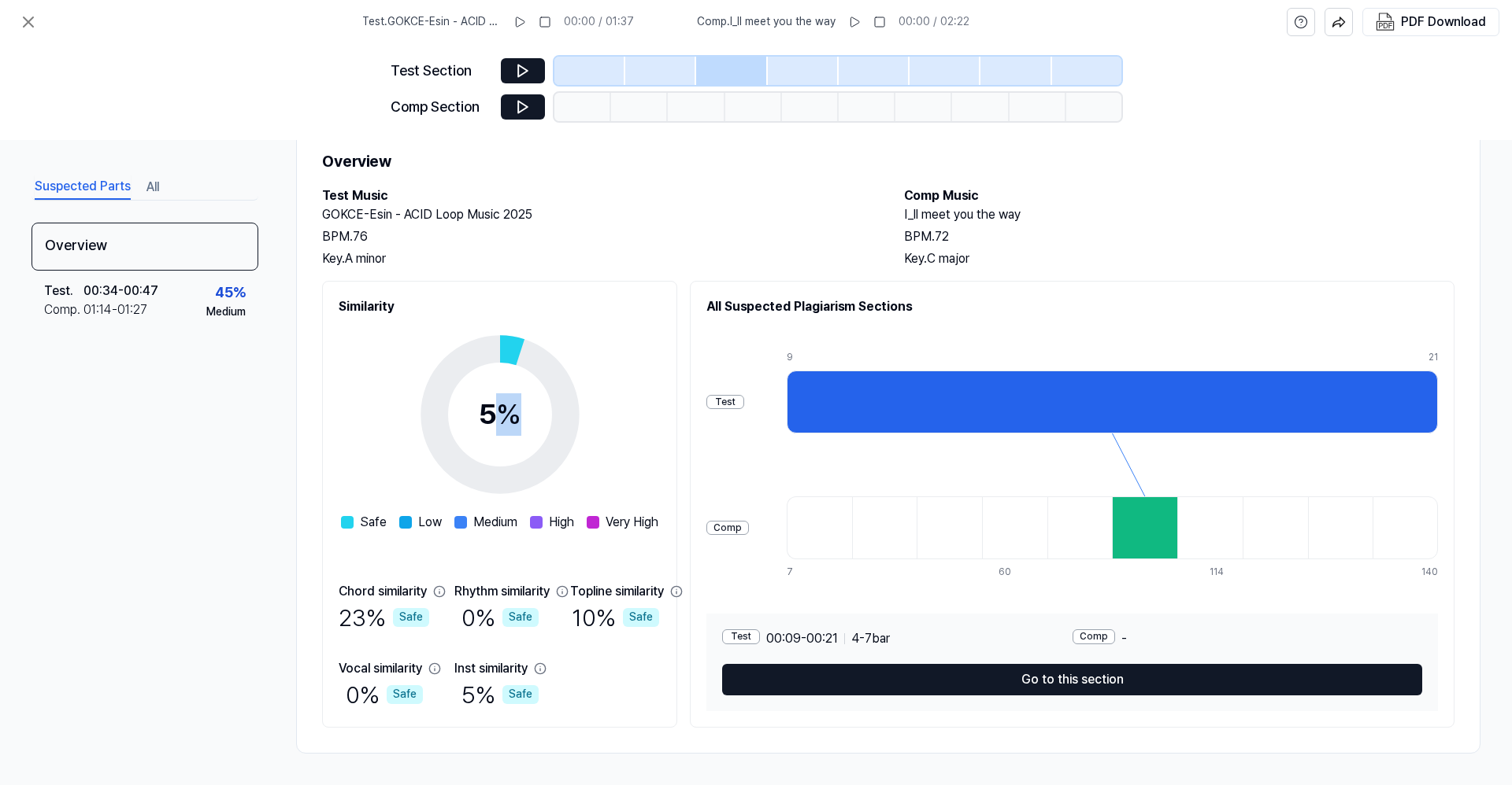
click at [521, 421] on div "5 %" at bounding box center [500, 415] width 42 height 42
drag, startPoint x: 523, startPoint y: 416, endPoint x: 558, endPoint y: 419, distance: 35.1
click at [521, 419] on div "5 %" at bounding box center [500, 415] width 42 height 42
